Goal: Book appointment/travel/reservation

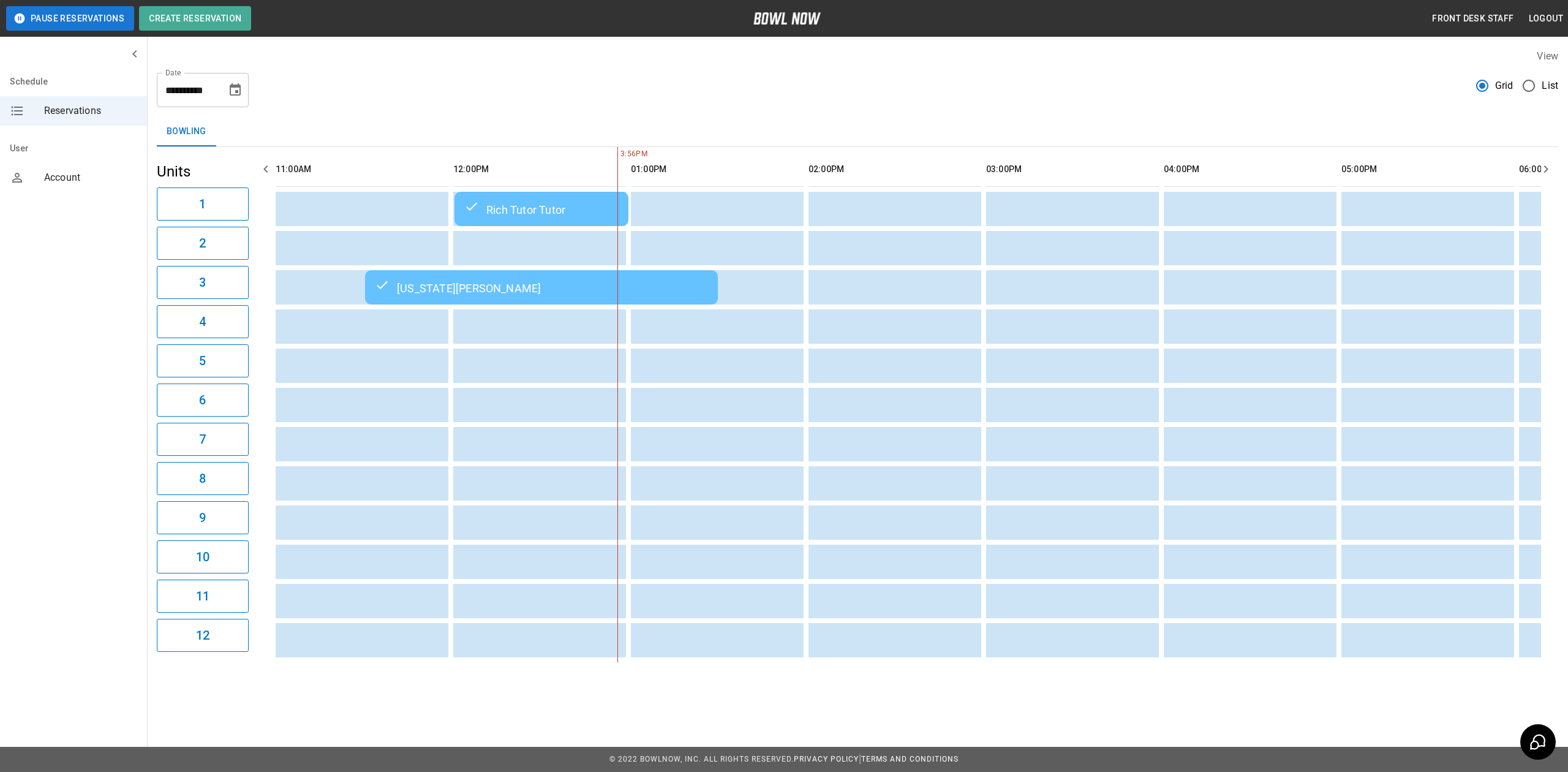
scroll to position [0, 178]
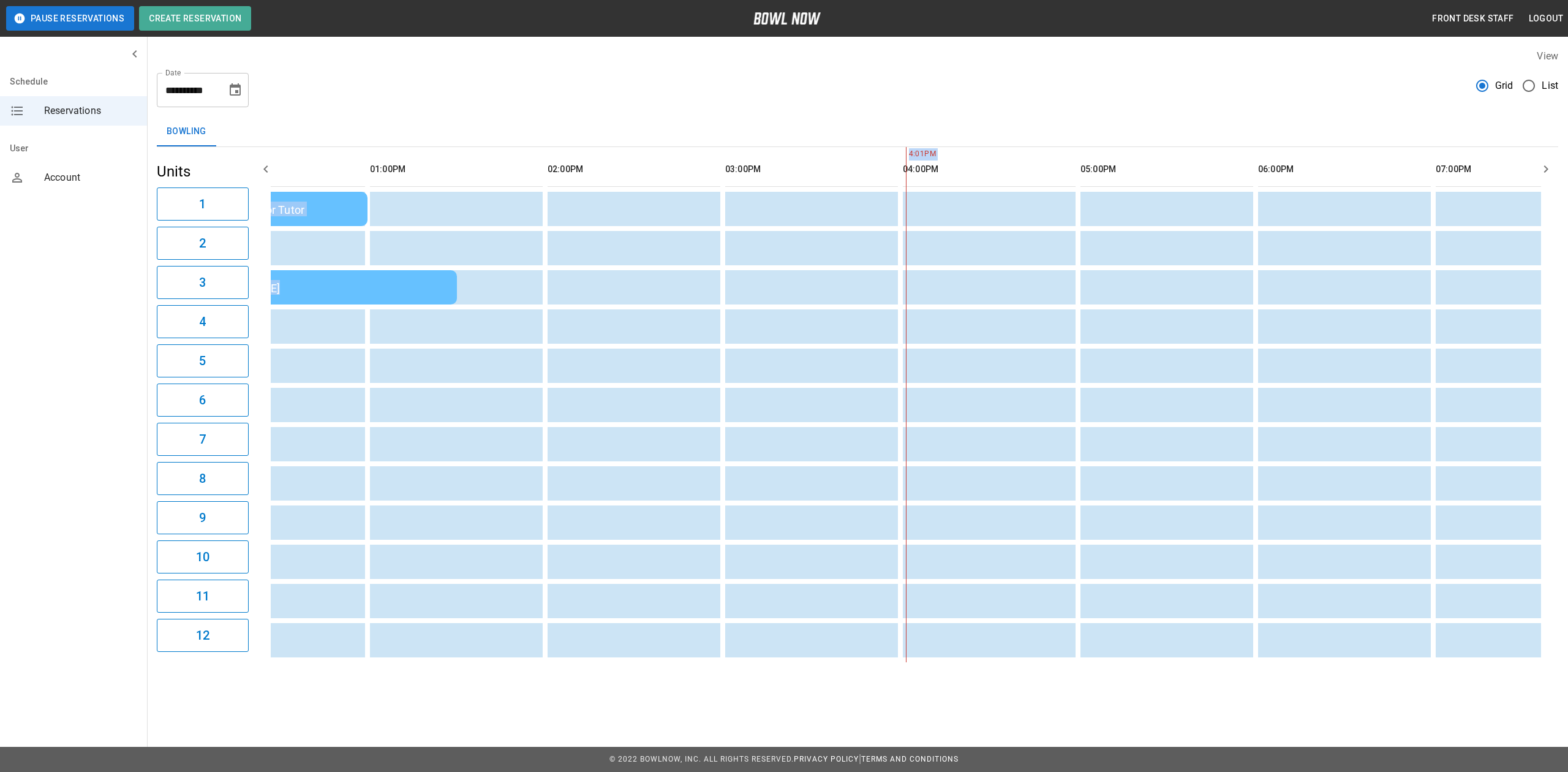
scroll to position [0, 880]
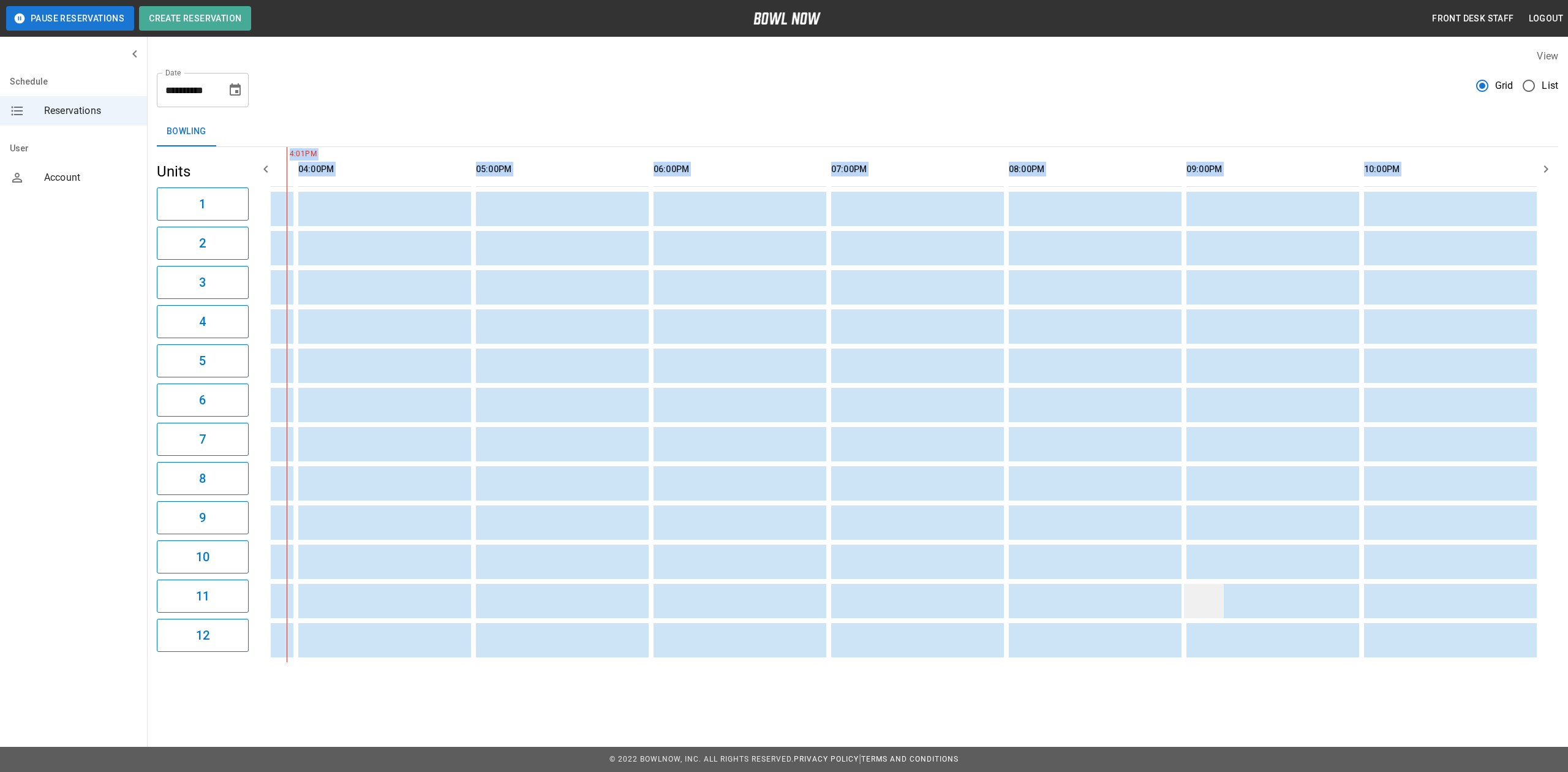
drag, startPoint x: 777, startPoint y: 665, endPoint x: 1205, endPoint y: 599, distance: 433.1
click at [1213, 663] on div "4:01PM Rich Tutor Tutor Virginia Tucker" at bounding box center [906, 404] width 1271 height 515
drag, startPoint x: 767, startPoint y: 118, endPoint x: 375, endPoint y: 67, distance: 395.3
click at [714, 105] on div "**********" at bounding box center [857, 355] width 1421 height 633
